Goal: Information Seeking & Learning: Learn about a topic

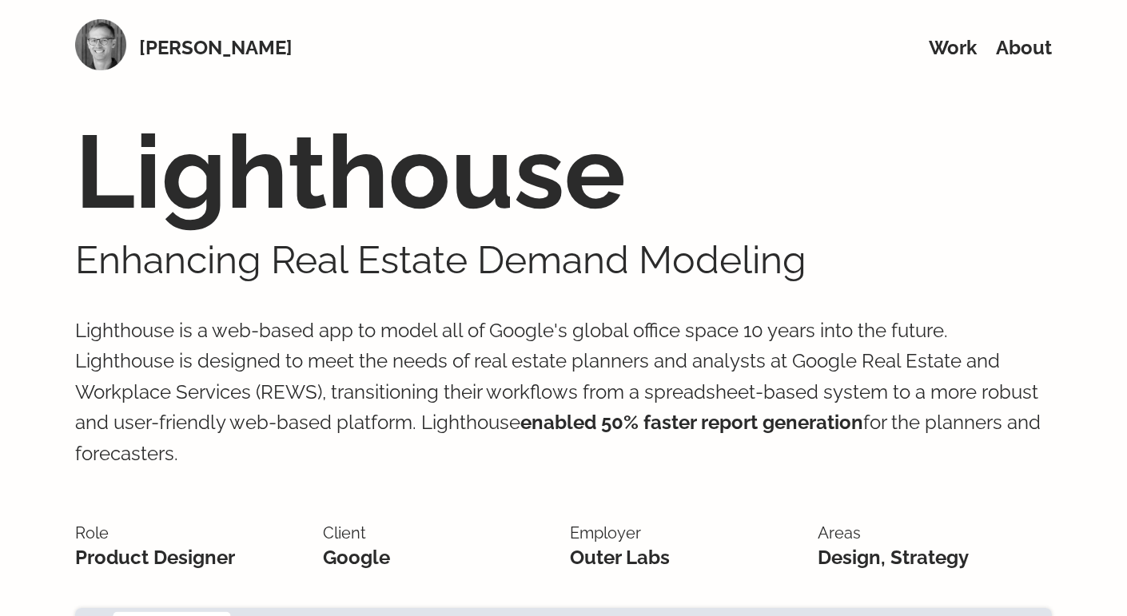
click at [457, 355] on p "Lighthouse is a web-based app to model all of Google's global office space 10 y…" at bounding box center [563, 392] width 977 height 217
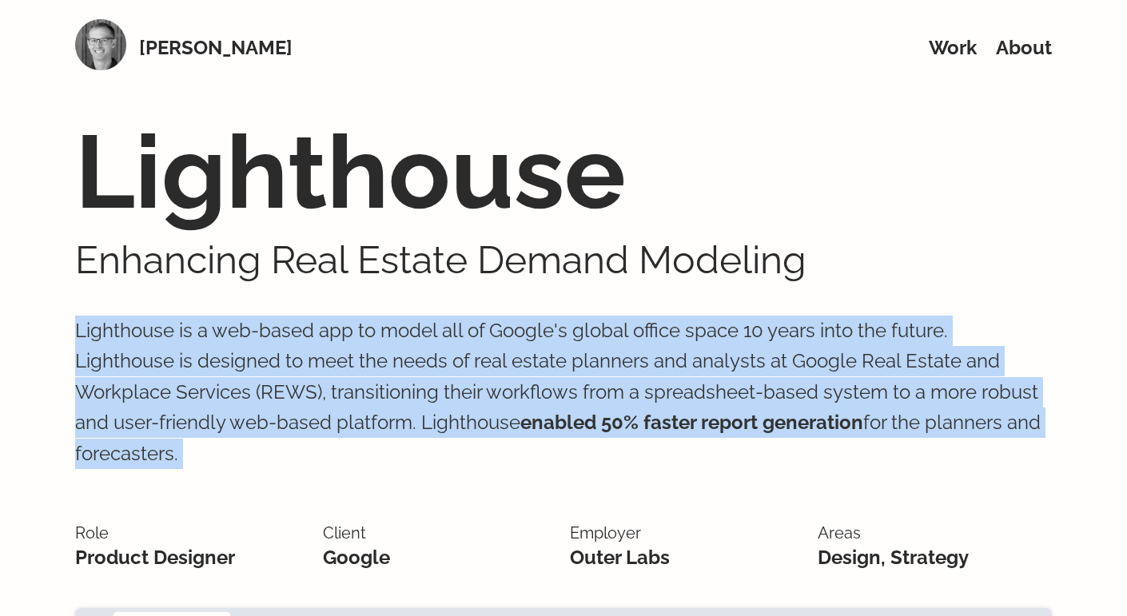
click at [457, 355] on p "Lighthouse is a web-based app to model all of Google's global office space 10 y…" at bounding box center [563, 392] width 977 height 217
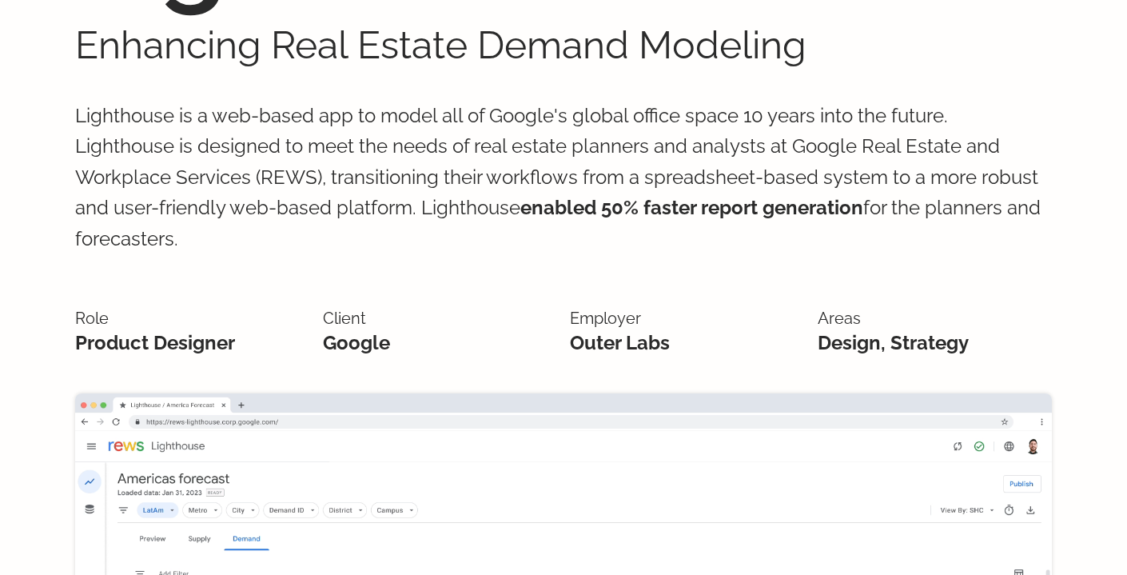
scroll to position [217, 0]
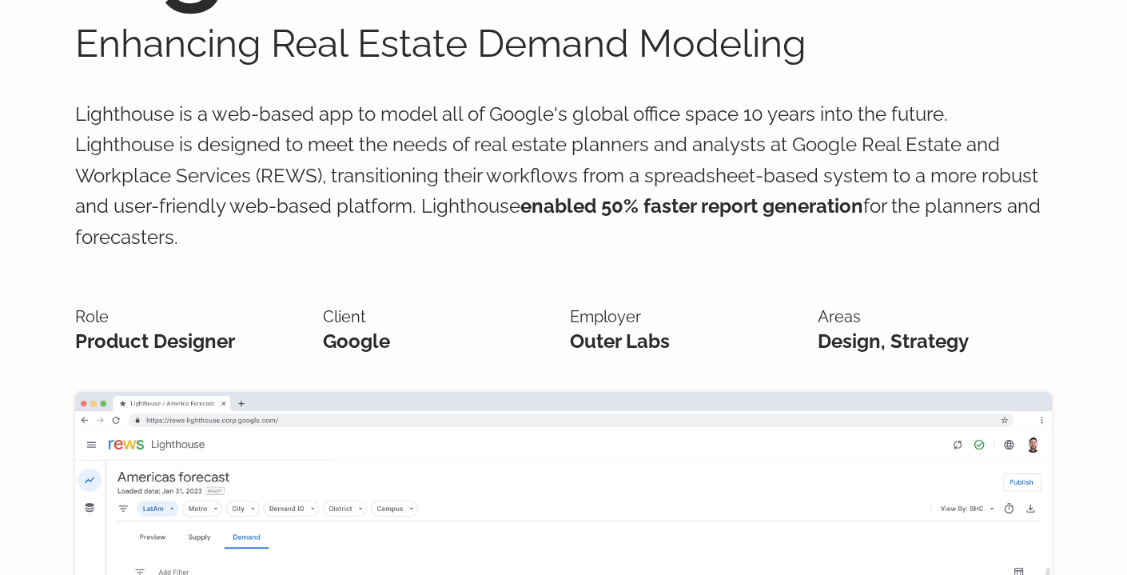
click at [536, 148] on p "Lighthouse is a web-based app to model all of Google's global office space 10 y…" at bounding box center [563, 175] width 977 height 217
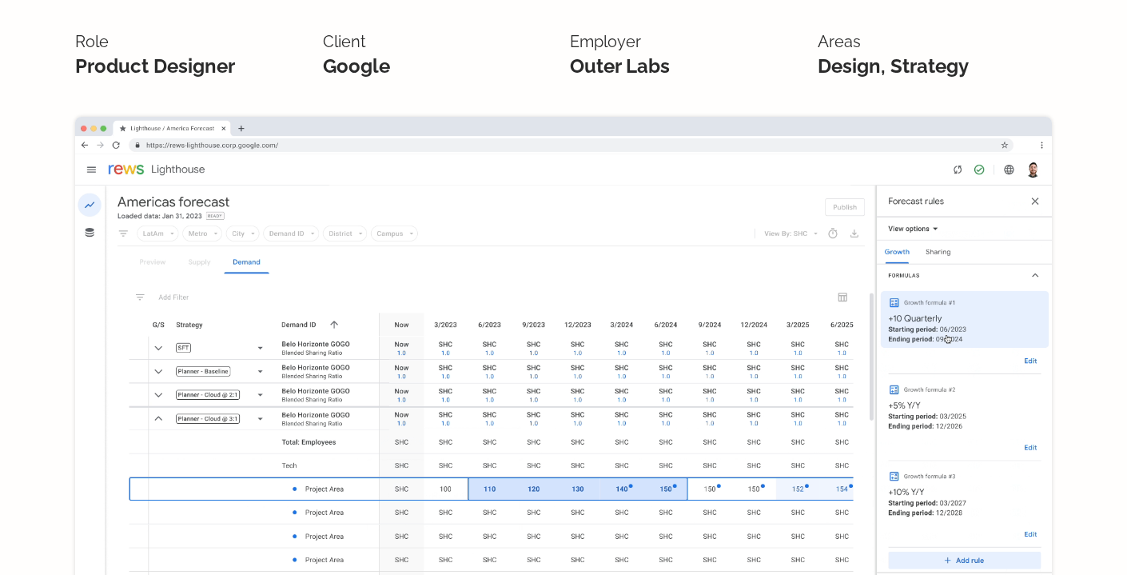
scroll to position [282, 0]
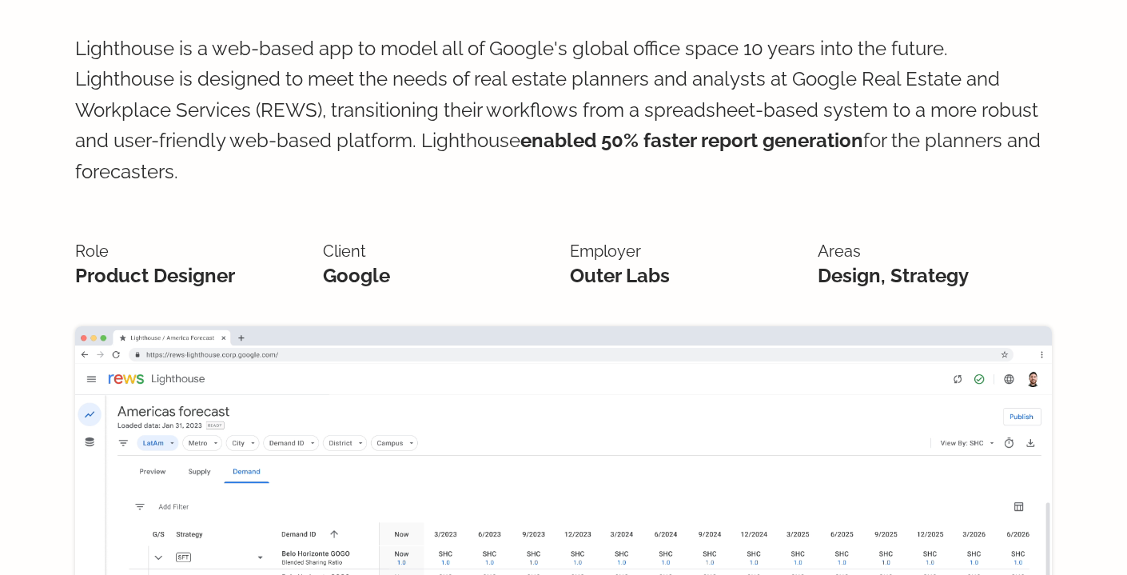
click at [536, 148] on span "enabled 50% faster report generation" at bounding box center [691, 140] width 343 height 23
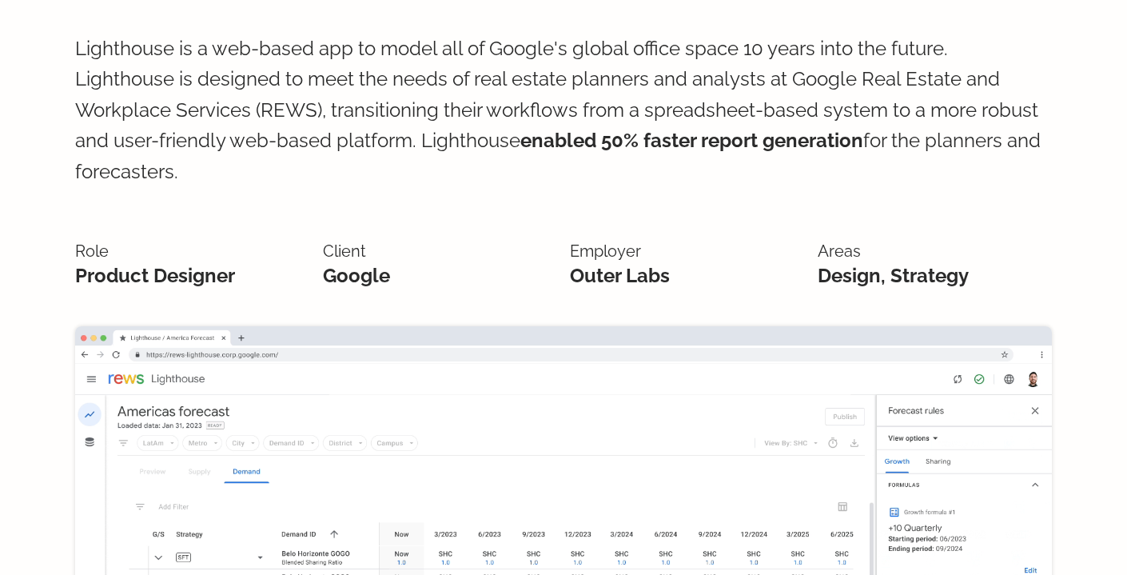
click at [536, 148] on span "enabled 50% faster report generation" at bounding box center [691, 140] width 343 height 23
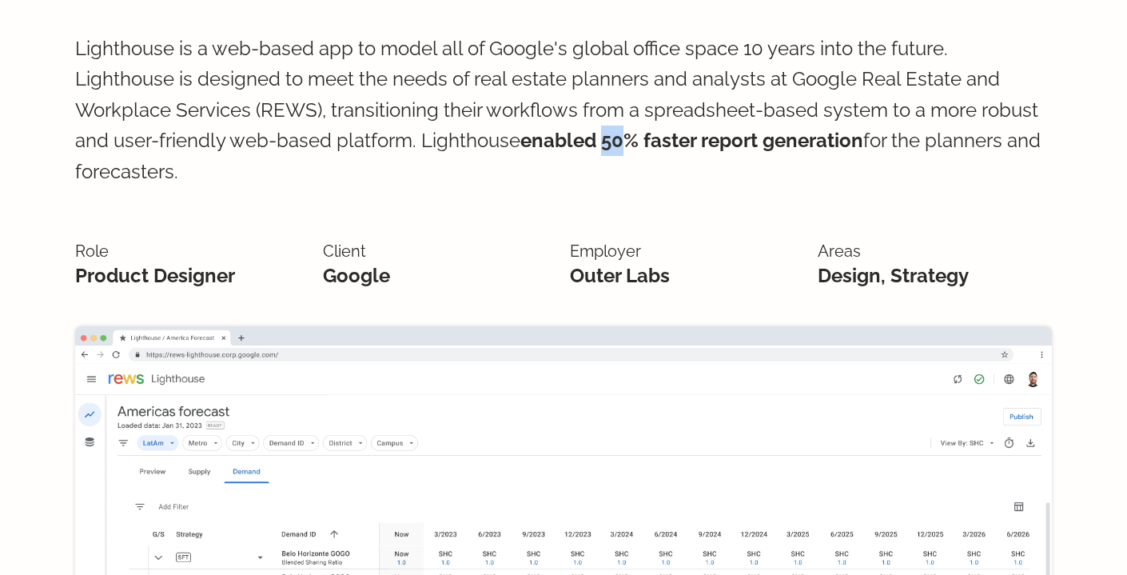
click at [536, 148] on span "enabled 50% faster report generation" at bounding box center [691, 140] width 343 height 23
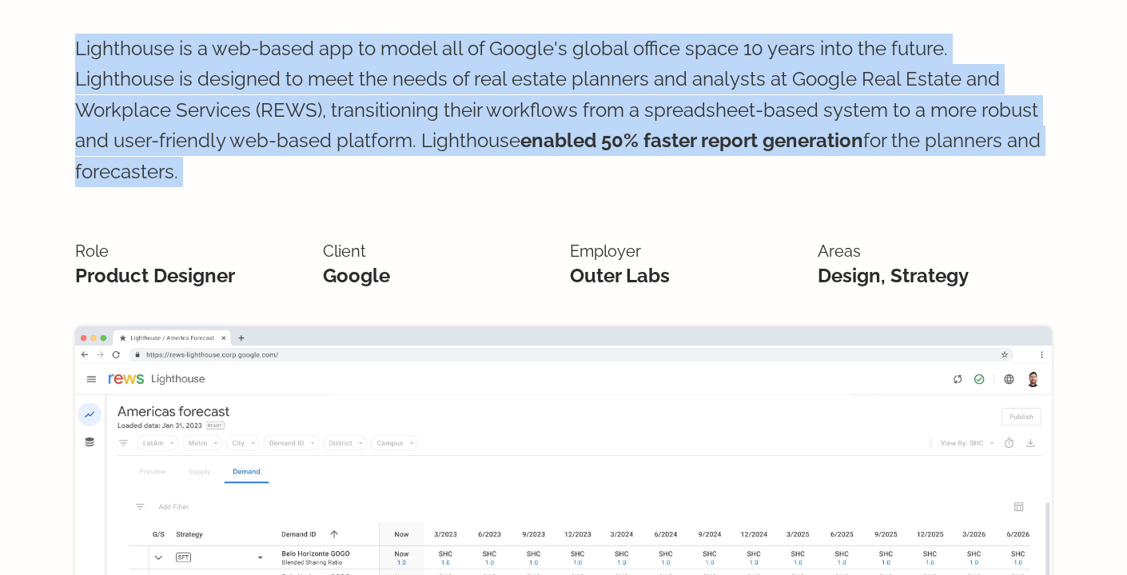
click at [536, 148] on span "enabled 50% faster report generation" at bounding box center [691, 140] width 343 height 23
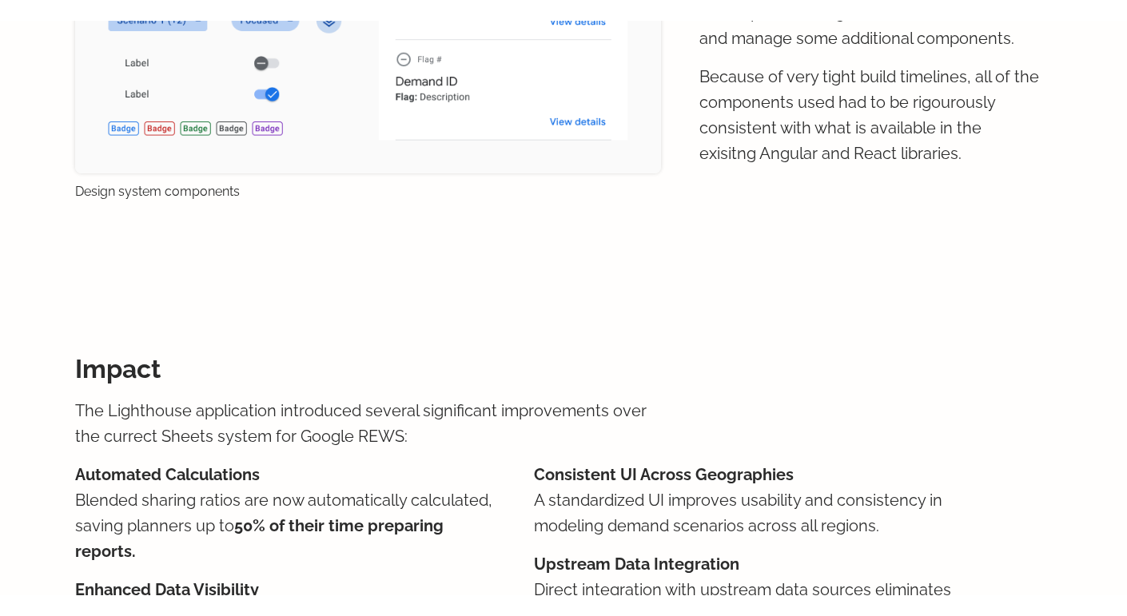
scroll to position [2906, 0]
